Goal: Book appointment/travel/reservation

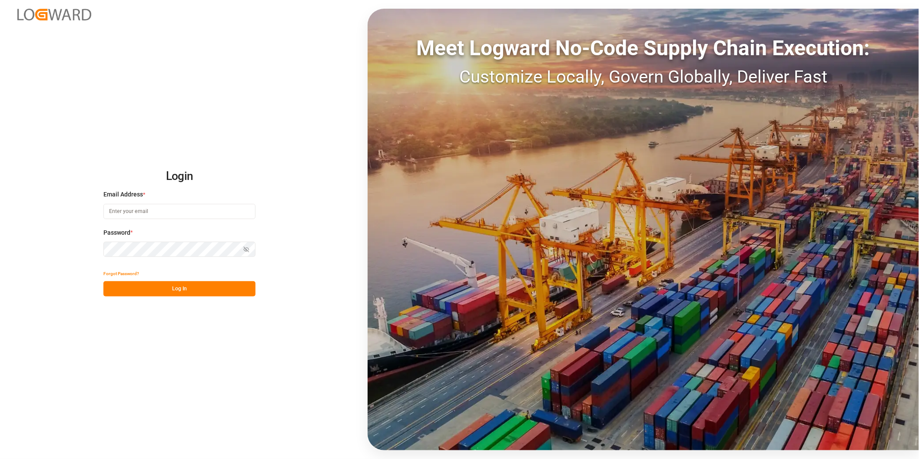
click at [160, 216] on input at bounding box center [179, 211] width 152 height 15
type input "[PERSON_NAME][EMAIL_ADDRESS][PERSON_NAME][DOMAIN_NAME]"
click at [175, 288] on button "Log In" at bounding box center [179, 288] width 152 height 15
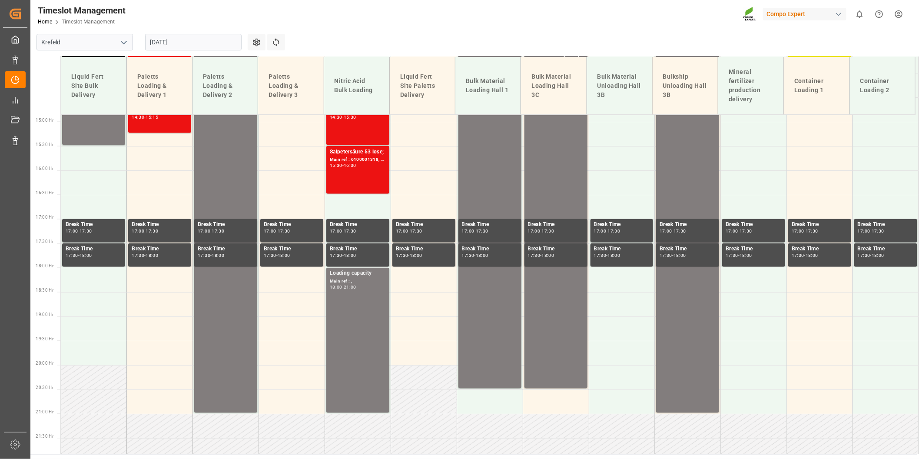
scroll to position [752, 0]
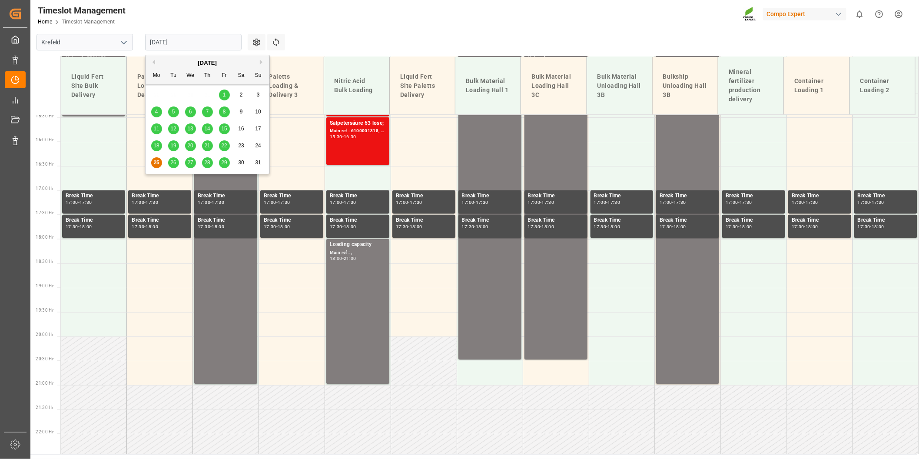
drag, startPoint x: 183, startPoint y: 43, endPoint x: 209, endPoint y: 63, distance: 32.9
click at [183, 43] on input "[DATE]" at bounding box center [193, 42] width 96 height 17
click at [173, 145] on span "19" at bounding box center [173, 146] width 6 height 6
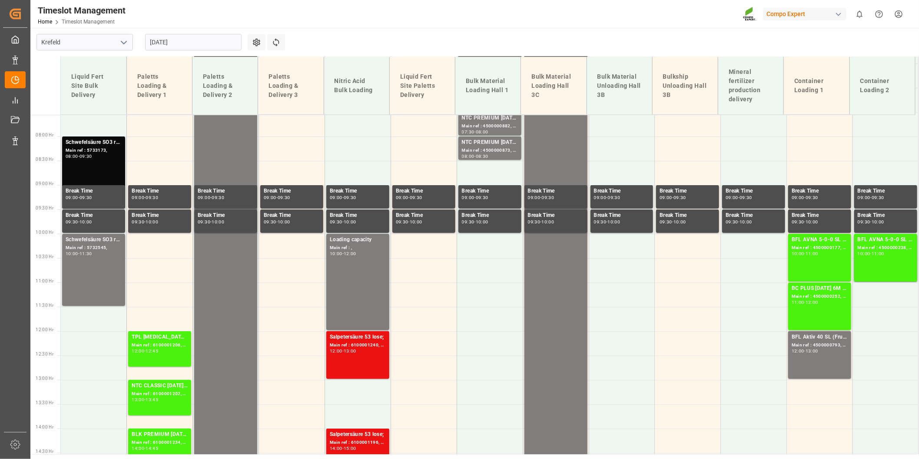
scroll to position [366, 0]
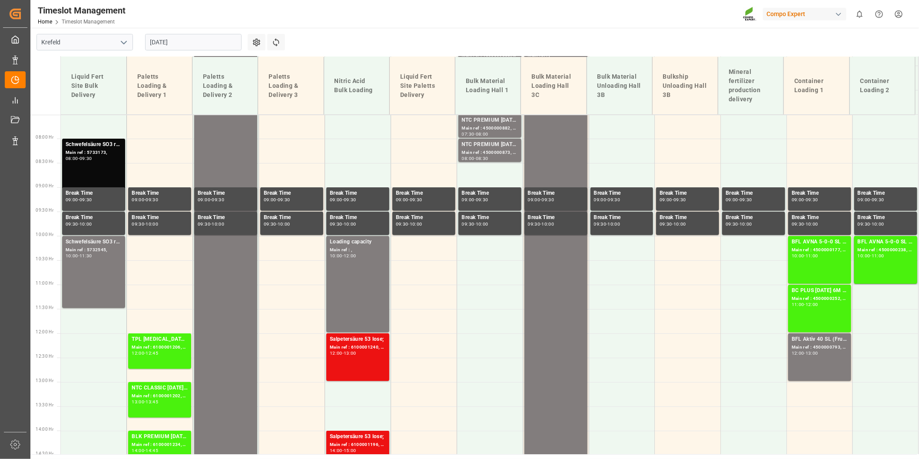
click at [209, 45] on input "[DATE]" at bounding box center [193, 42] width 96 height 17
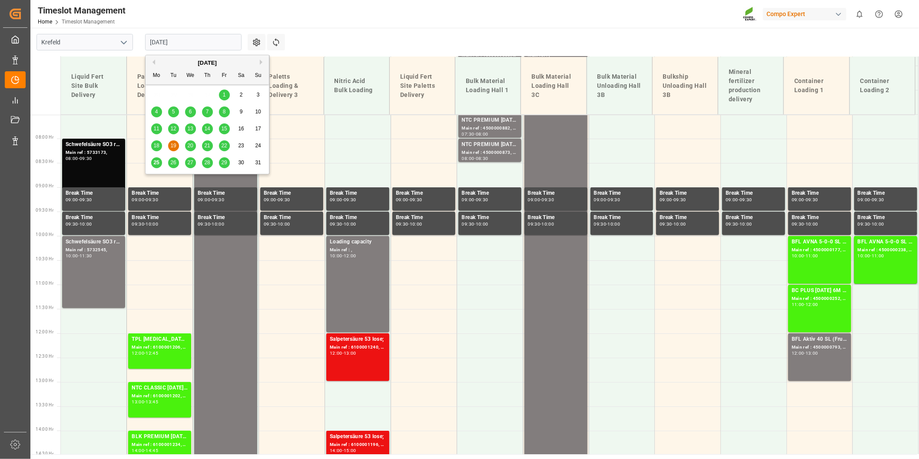
click at [189, 149] on span "20" at bounding box center [190, 146] width 6 height 6
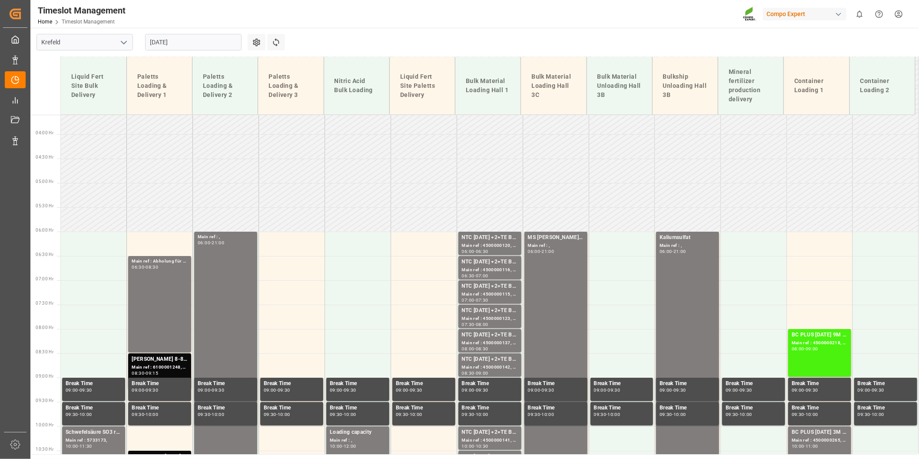
scroll to position [172, 0]
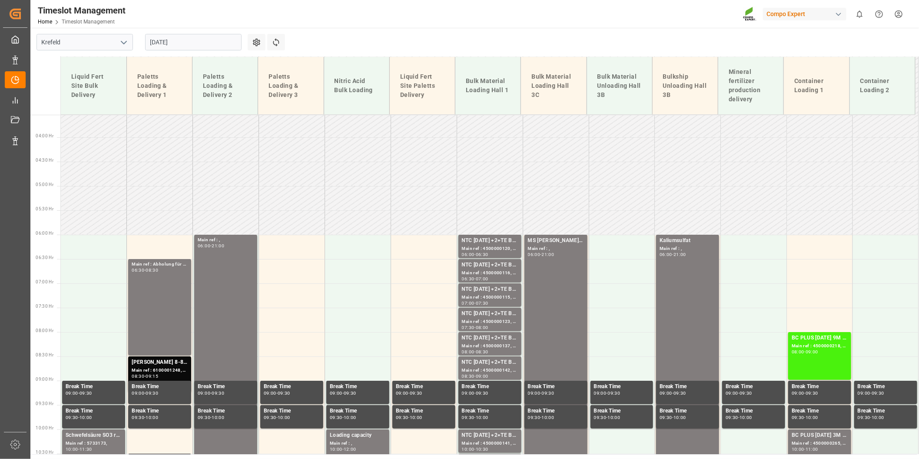
click at [215, 49] on input "[DATE]" at bounding box center [193, 42] width 96 height 17
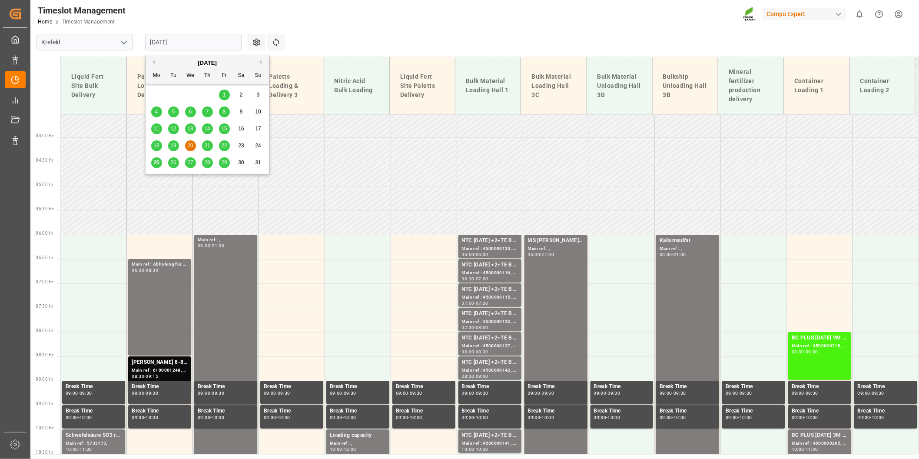
click at [209, 144] on span "21" at bounding box center [207, 146] width 6 height 6
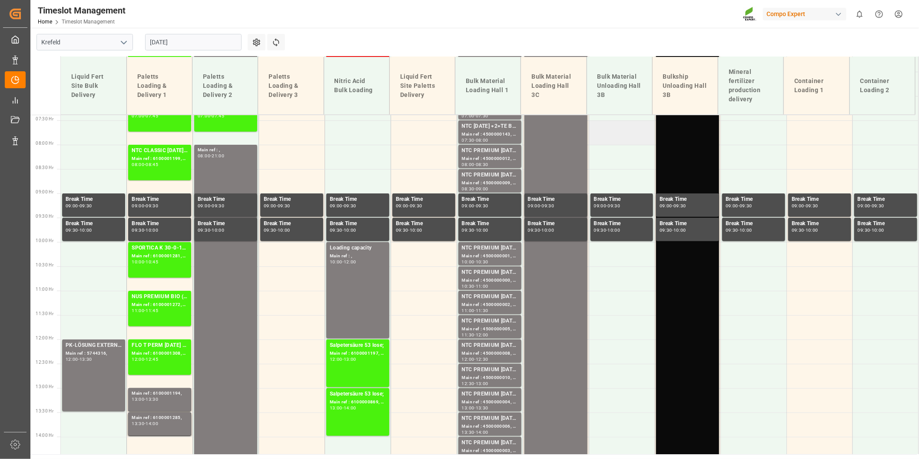
scroll to position [317, 0]
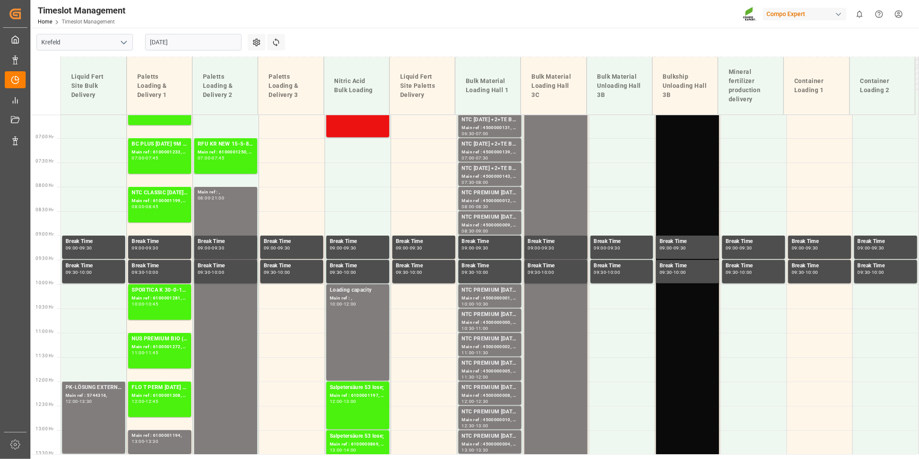
click at [197, 40] on input "[DATE]" at bounding box center [193, 42] width 96 height 17
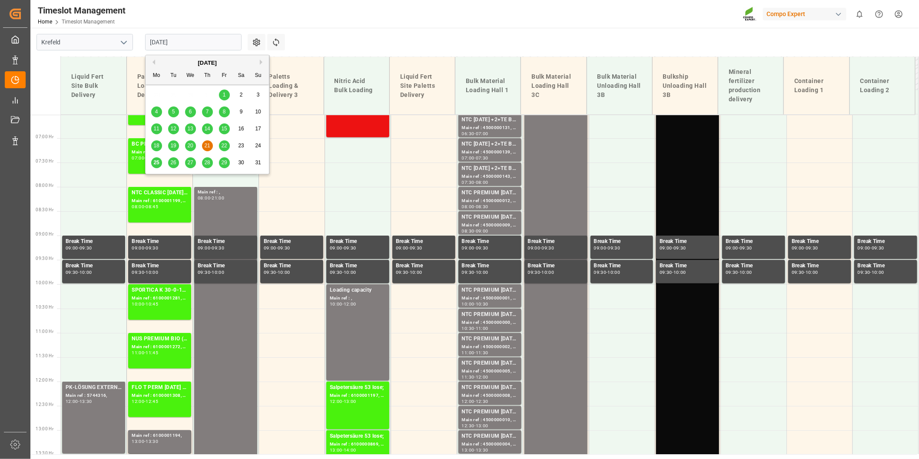
click at [225, 146] on span "22" at bounding box center [224, 146] width 6 height 6
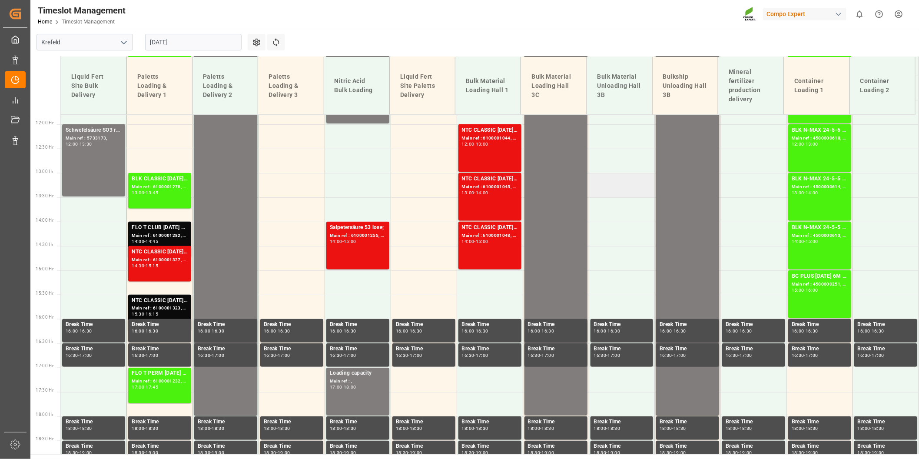
scroll to position [558, 0]
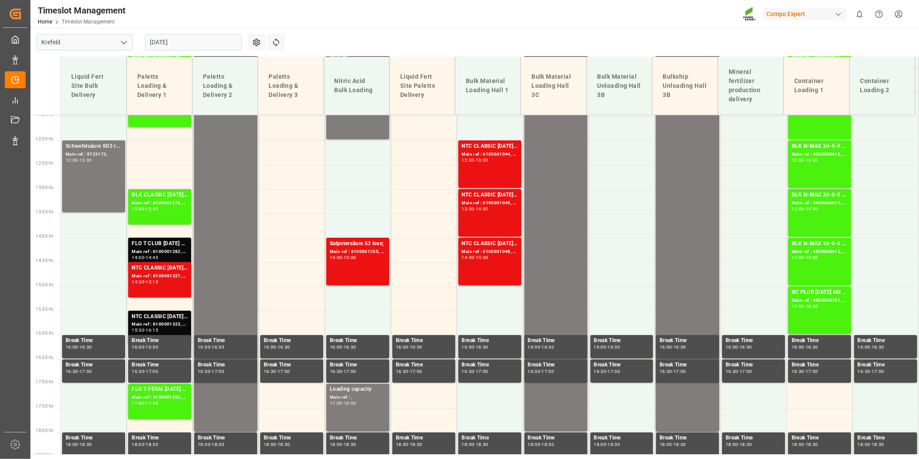
click at [214, 48] on input "[DATE]" at bounding box center [193, 42] width 96 height 17
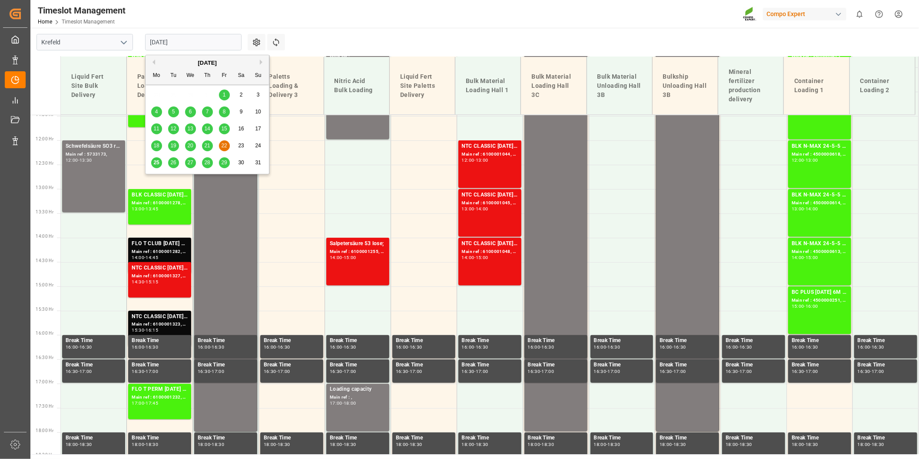
click at [154, 163] on span "25" at bounding box center [156, 163] width 6 height 6
